Goal: Contribute content

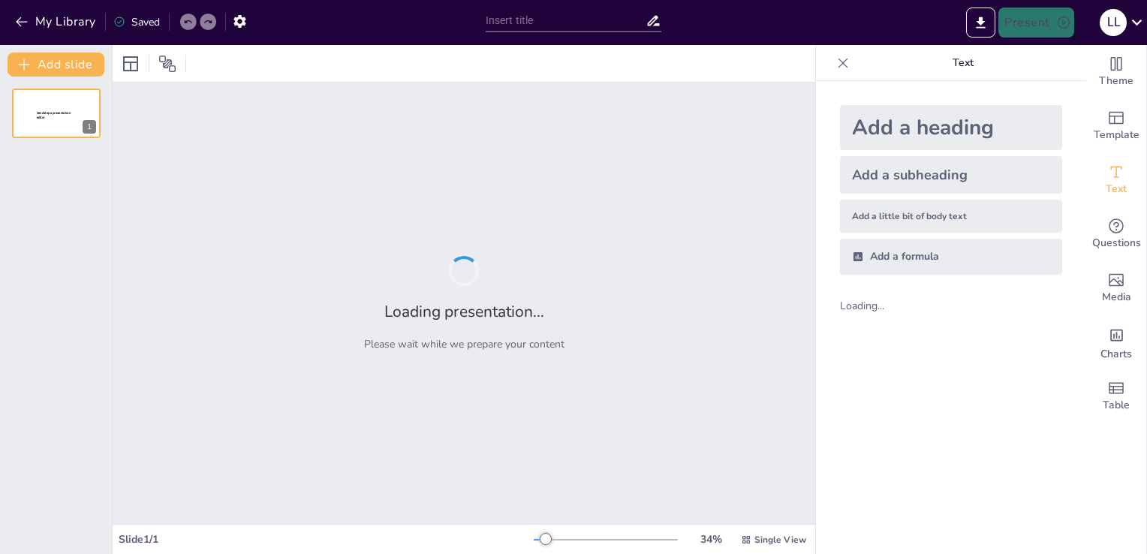
type input "New Sendsteps"
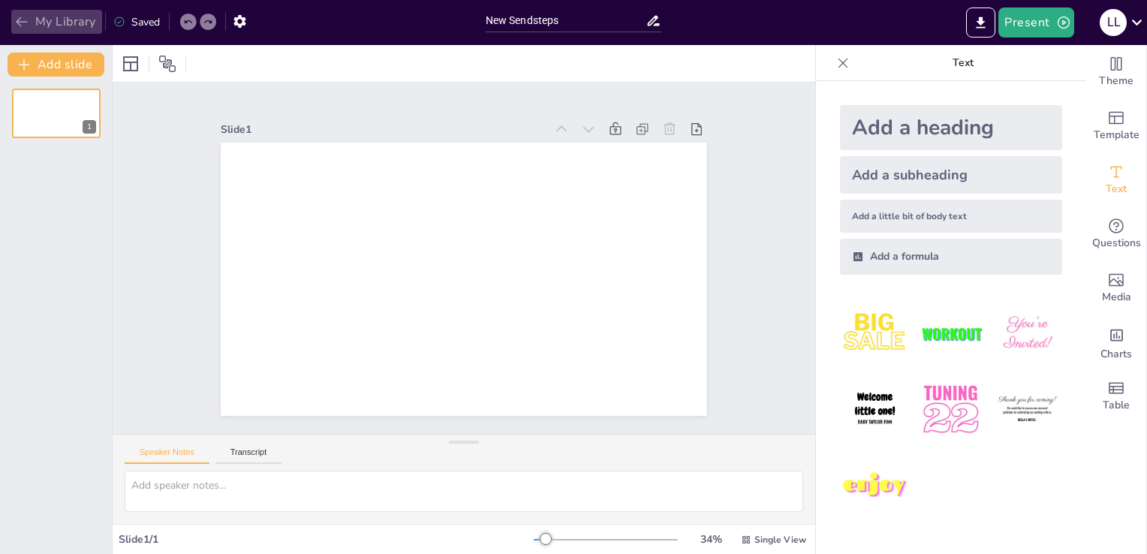
click at [14, 16] on icon "button" at bounding box center [21, 21] width 15 height 15
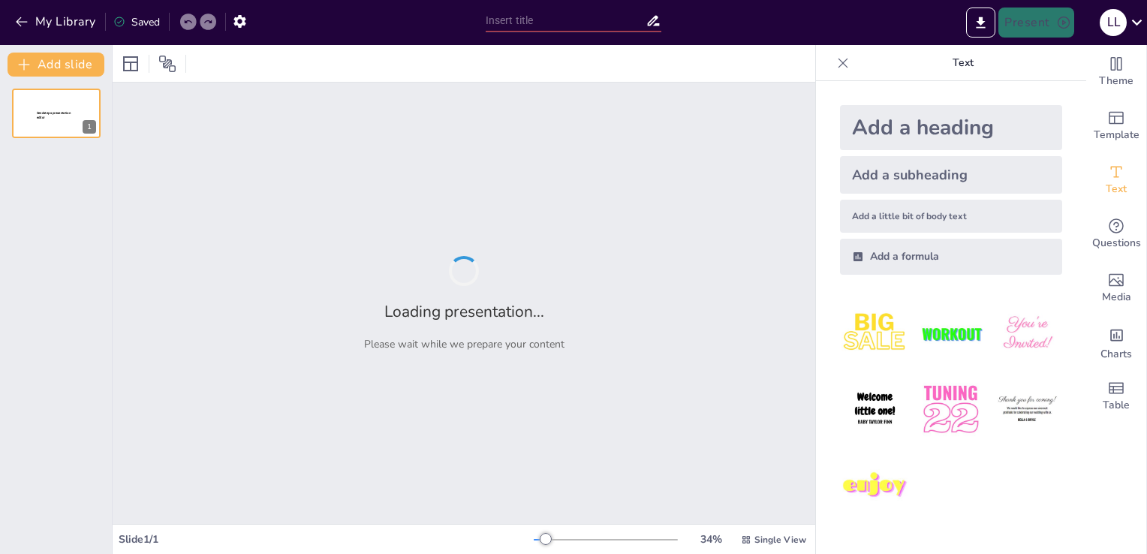
type input "Globalization and Management: Strategies for the Modern Manager"
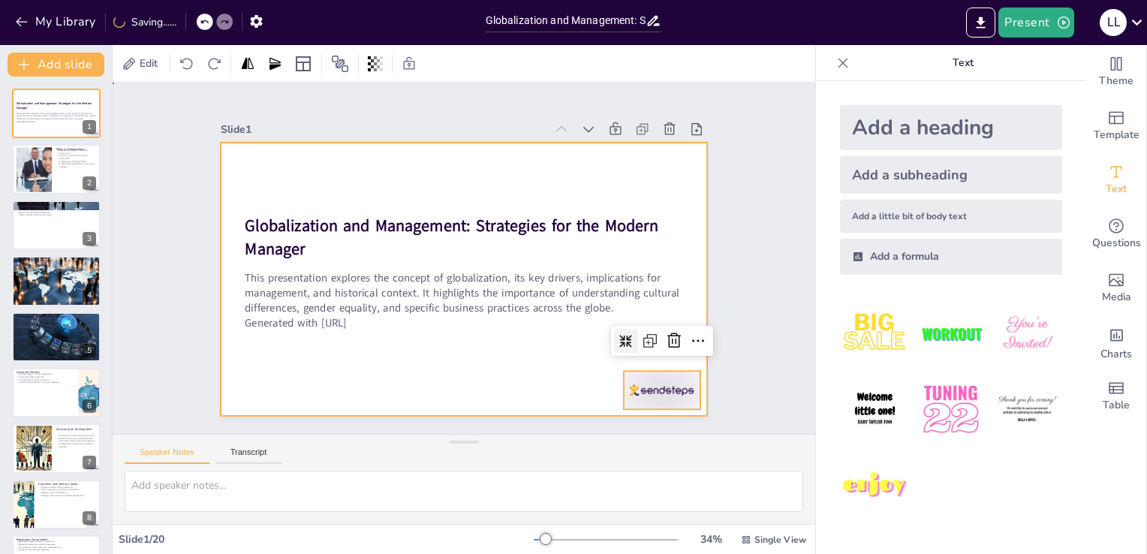
click at [480, 377] on div at bounding box center [460, 279] width 532 height 368
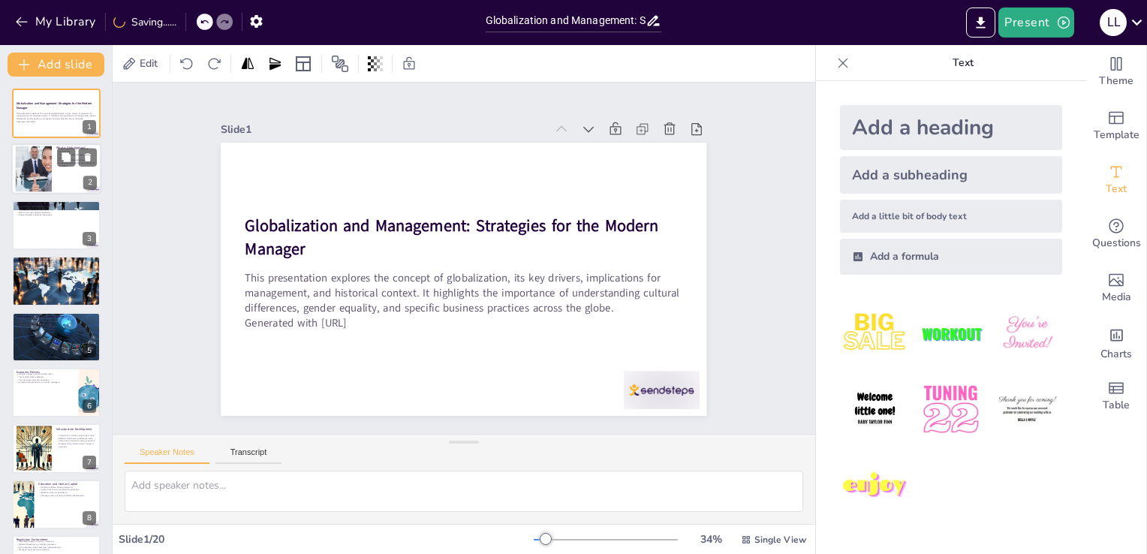
checkbox input "true"
click at [65, 179] on div at bounding box center [56, 169] width 90 height 51
type textarea "A borderless environment means that businesses can operate without the traditio…"
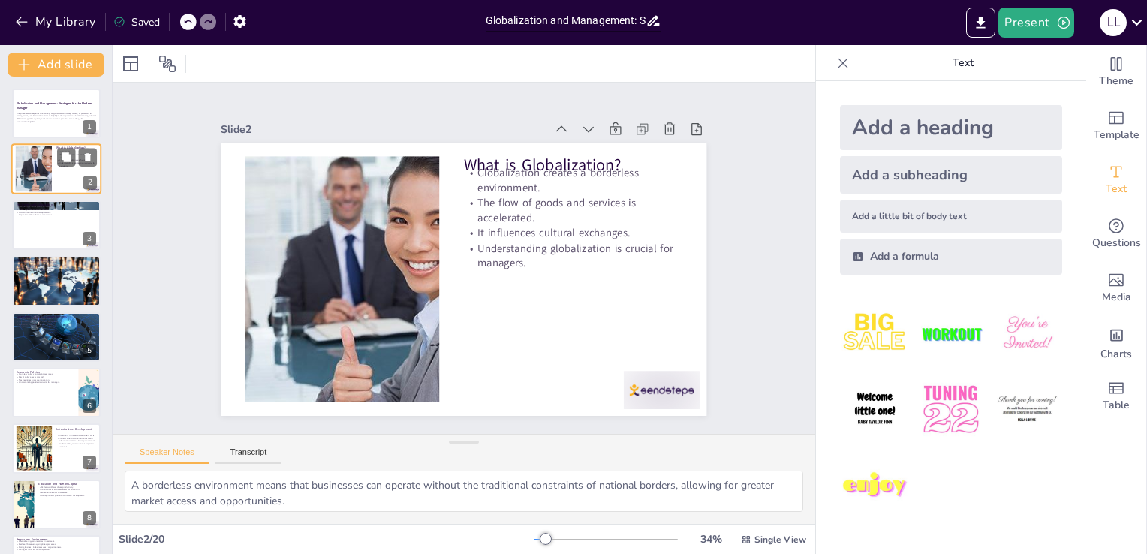
click at [65, 179] on div at bounding box center [56, 169] width 90 height 51
checkbox input "true"
click at [56, 230] on div at bounding box center [56, 225] width 90 height 51
type textarea "Technology, particularly the internet, has revolutionized how businesses operat…"
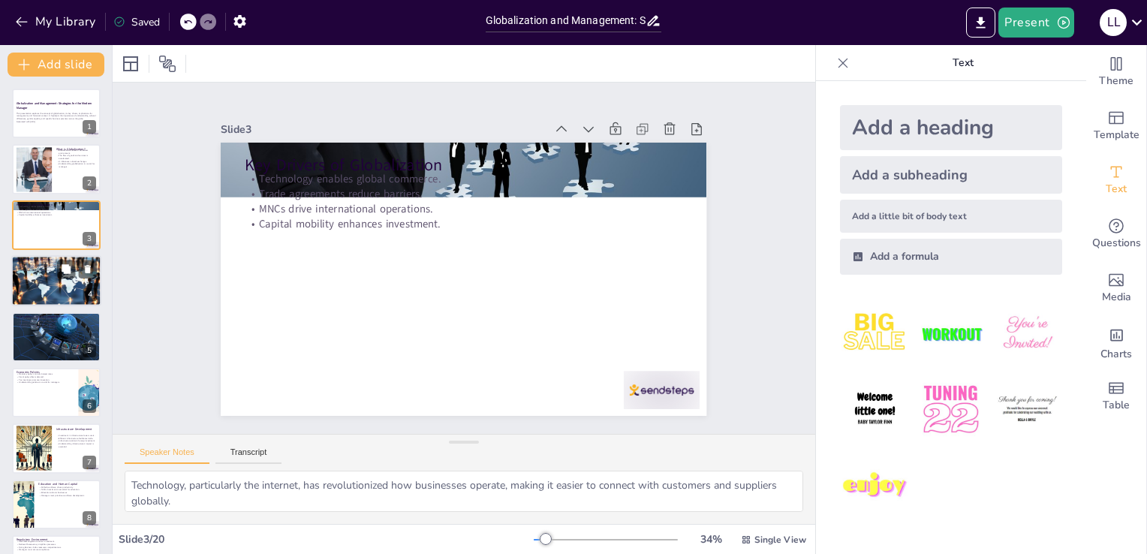
checkbox input "true"
click at [55, 282] on div at bounding box center [56, 281] width 90 height 59
type textarea "Managers must recognize that local competitors are now part of a larger global …"
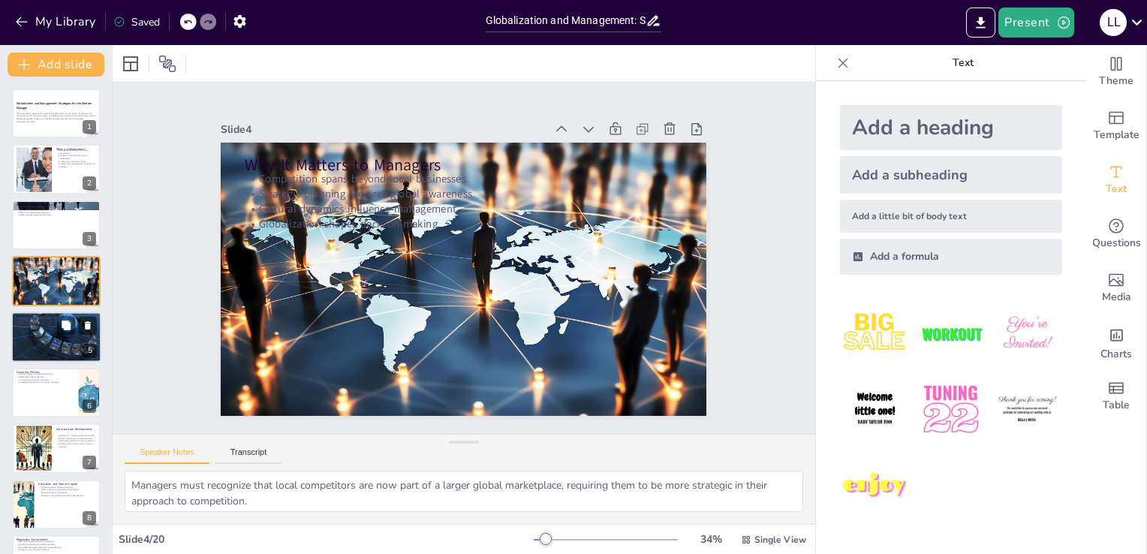
checkbox input "true"
click at [55, 341] on div at bounding box center [56, 337] width 90 height 60
type textarea "Economic policies set by governments dictate the financial landscape in which b…"
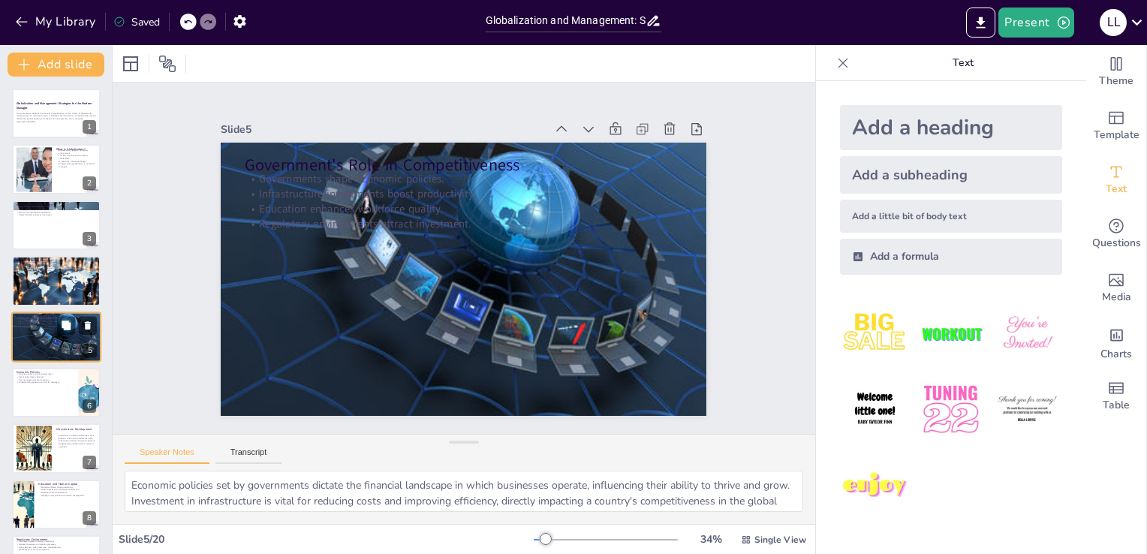
scroll to position [21, 0]
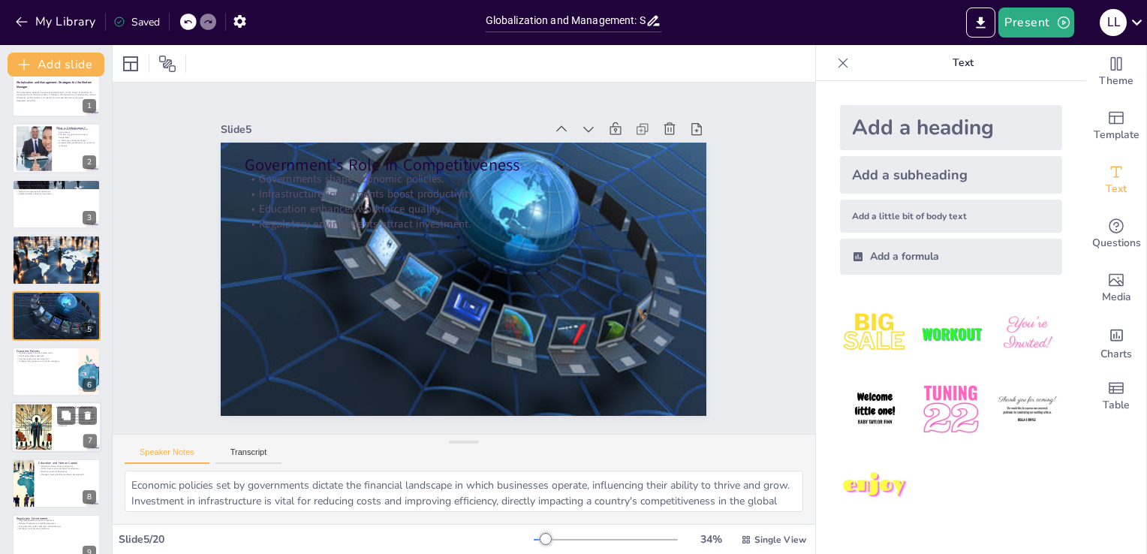
checkbox input "true"
click at [50, 414] on div at bounding box center [34, 428] width 80 height 46
type textarea "Investing in infrastructure lowers operational costs for businesses, making it …"
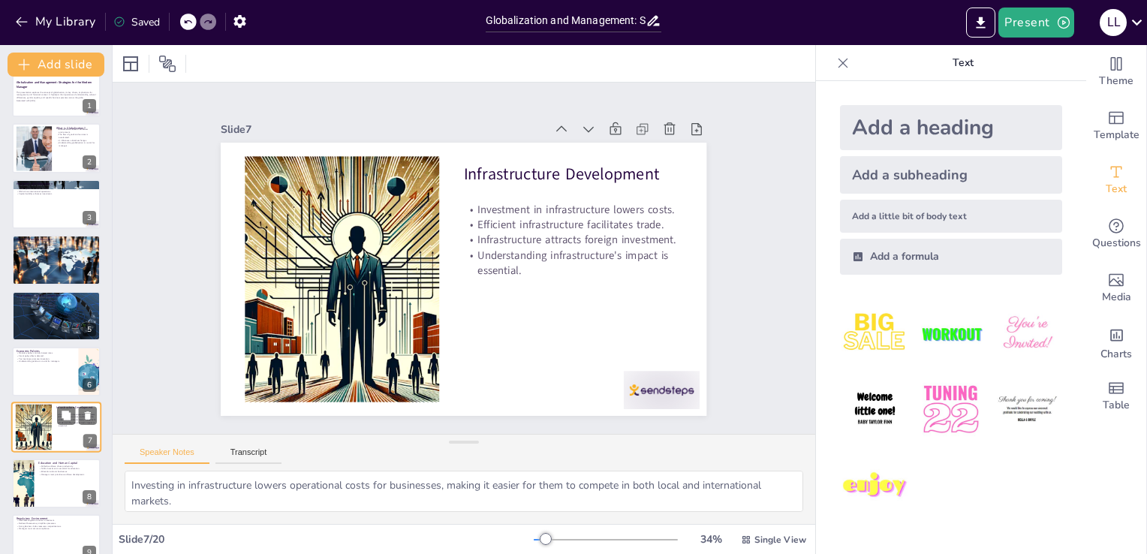
scroll to position [133, 0]
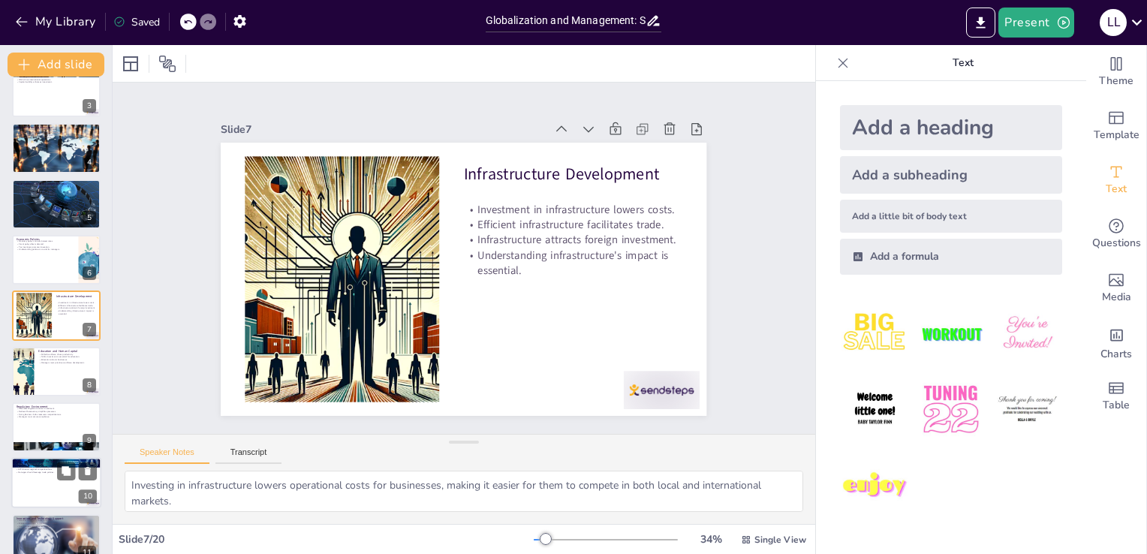
checkbox input "true"
click at [46, 492] on div at bounding box center [56, 483] width 90 height 51
type textarea "Free trade agreements facilitate smoother trade by removing tariffs and restric…"
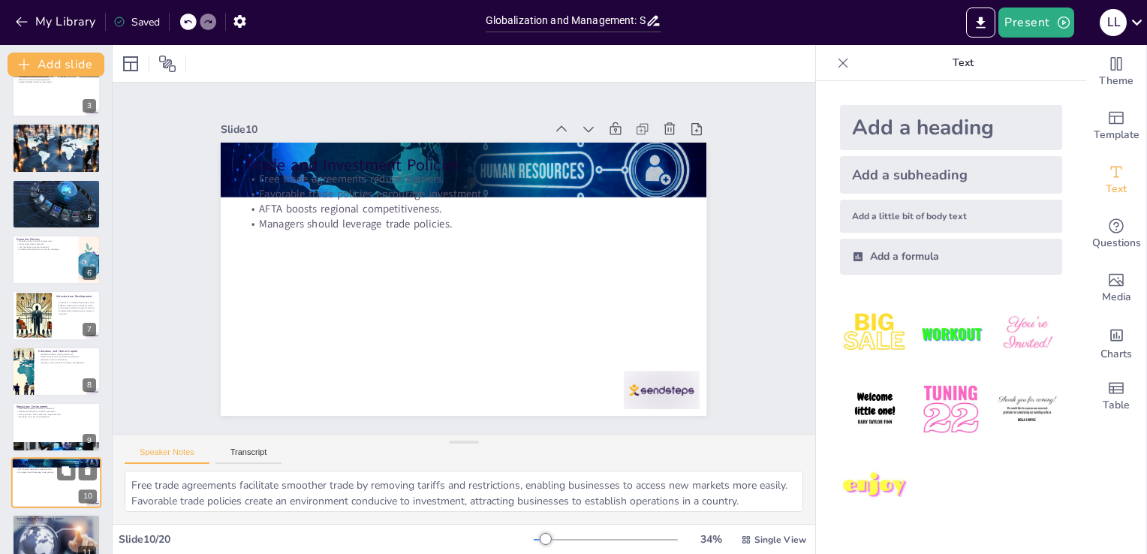
scroll to position [300, 0]
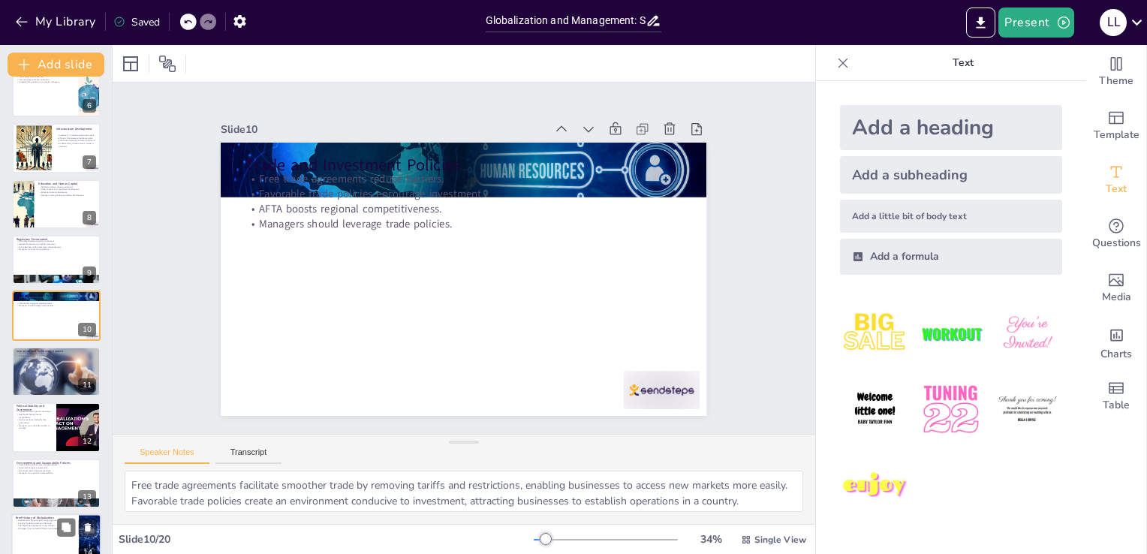
checkbox input "true"
click at [36, 540] on div at bounding box center [56, 539] width 90 height 51
type textarea "The evolution of globalization through different historical periods highlights …"
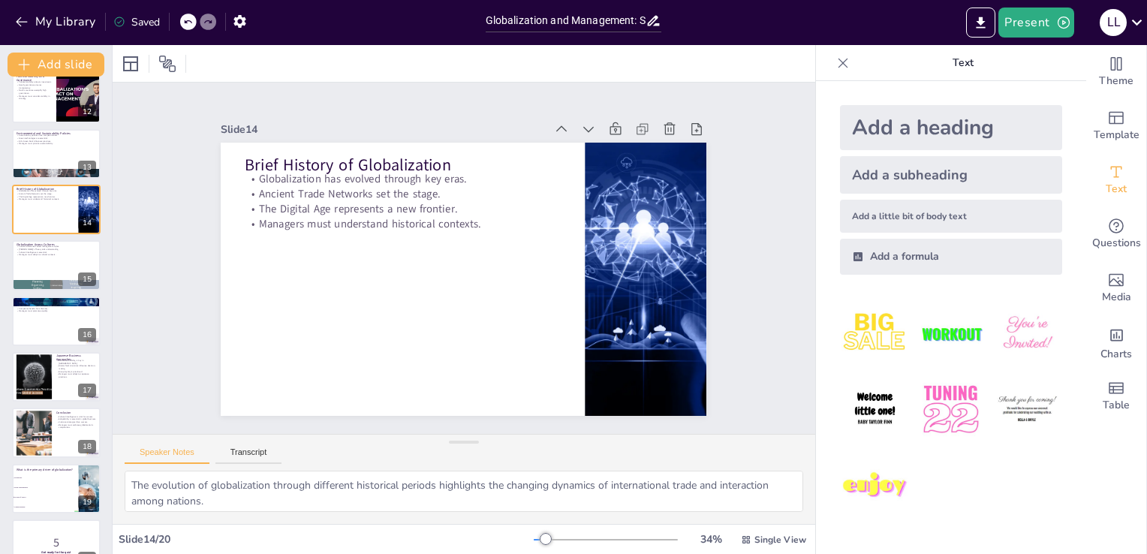
scroll to position [657, 0]
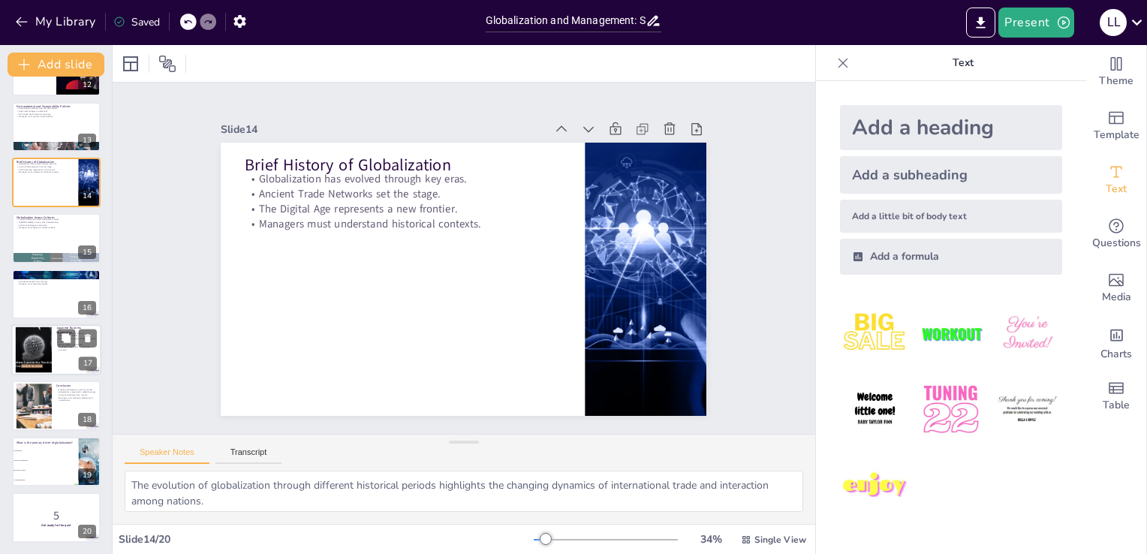
checkbox input "true"
click at [39, 333] on div at bounding box center [34, 350] width 64 height 46
type textarea "Consensus-building is a fundamental practice in Japanese business culture, ensu…"
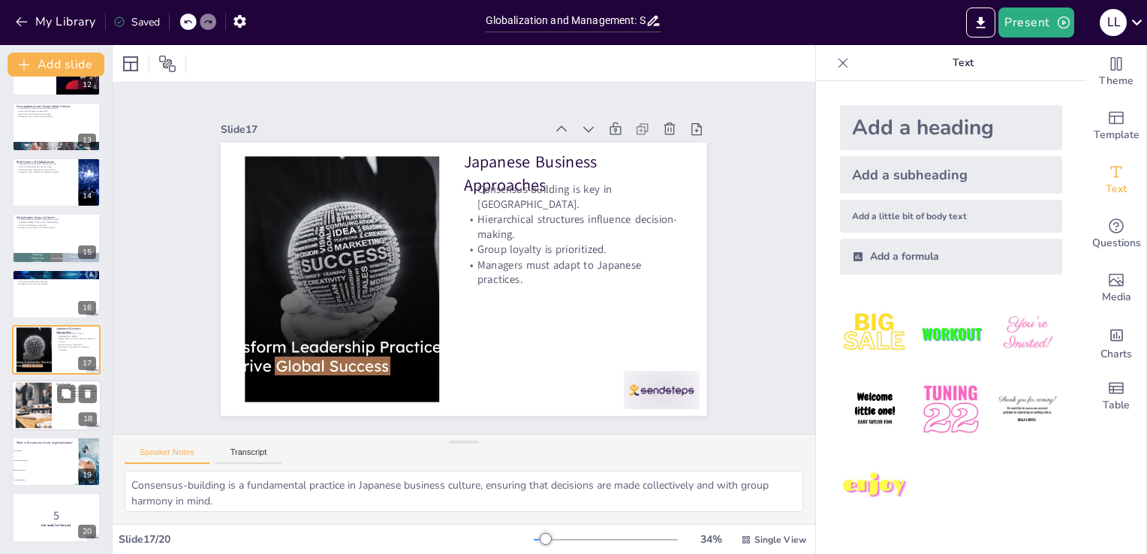
checkbox input "true"
click at [42, 402] on div at bounding box center [33, 406] width 83 height 46
type textarea "Cultural intelligence enables managers to understand and navigate the complexit…"
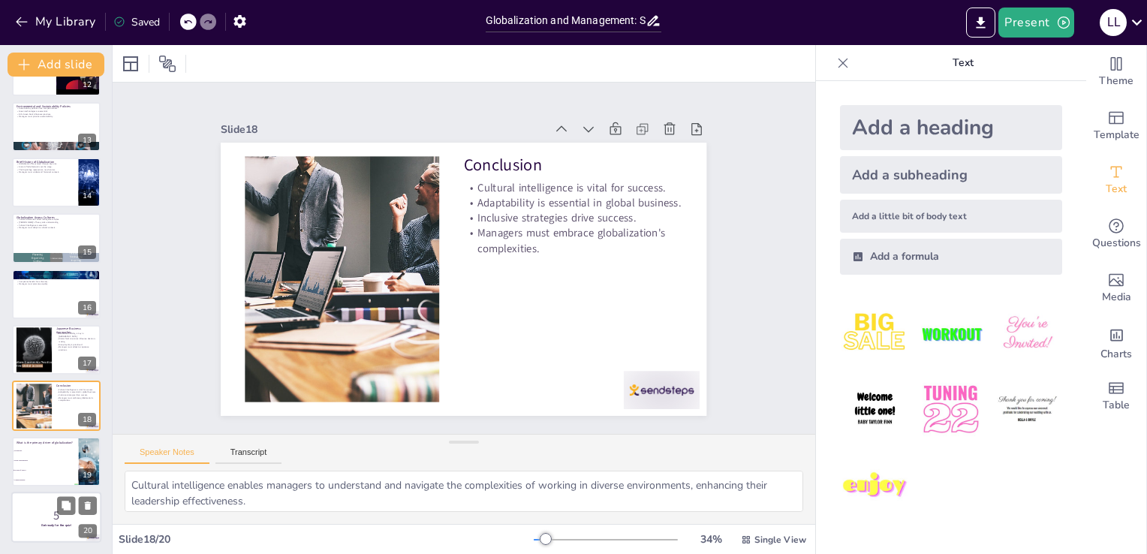
checkbox input "true"
click at [40, 514] on p "5" at bounding box center [56, 516] width 81 height 17
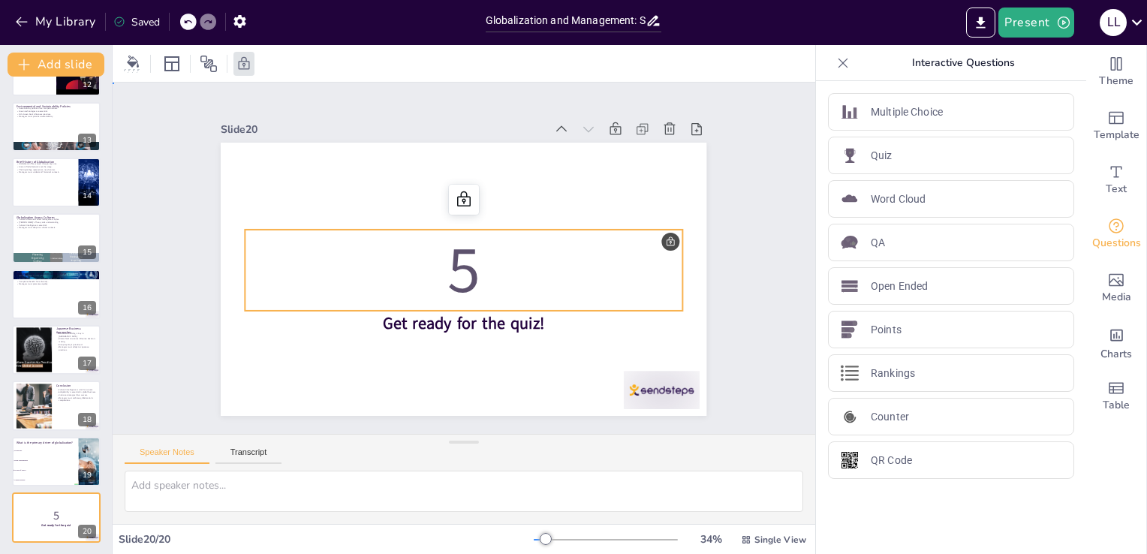
click at [635, 236] on p "5" at bounding box center [455, 266] width 360 height 385
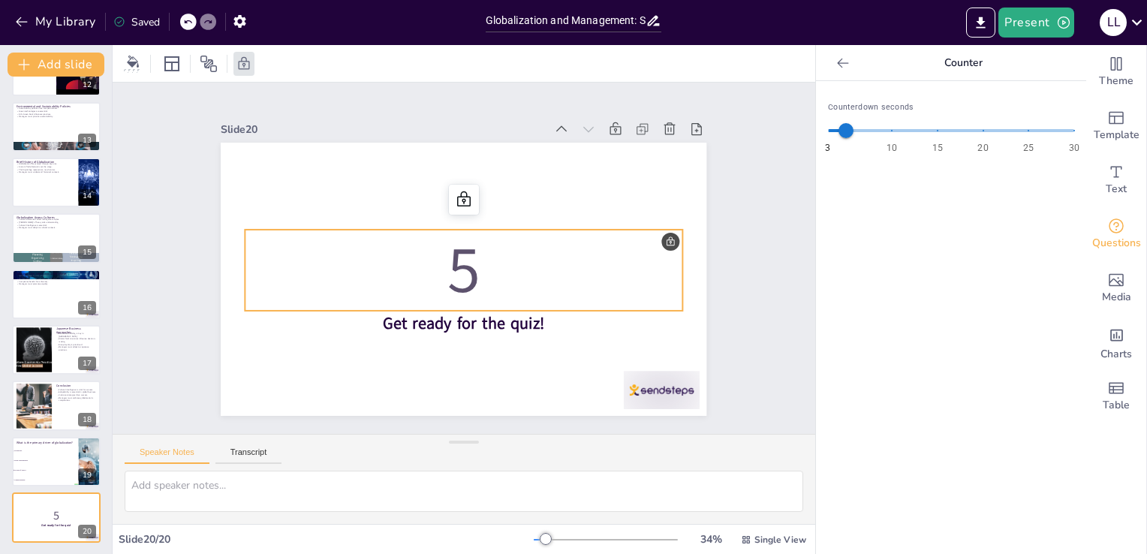
checkbox input "true"
click at [602, 236] on p "5" at bounding box center [454, 253] width 297 height 424
